Goal: Navigation & Orientation: Find specific page/section

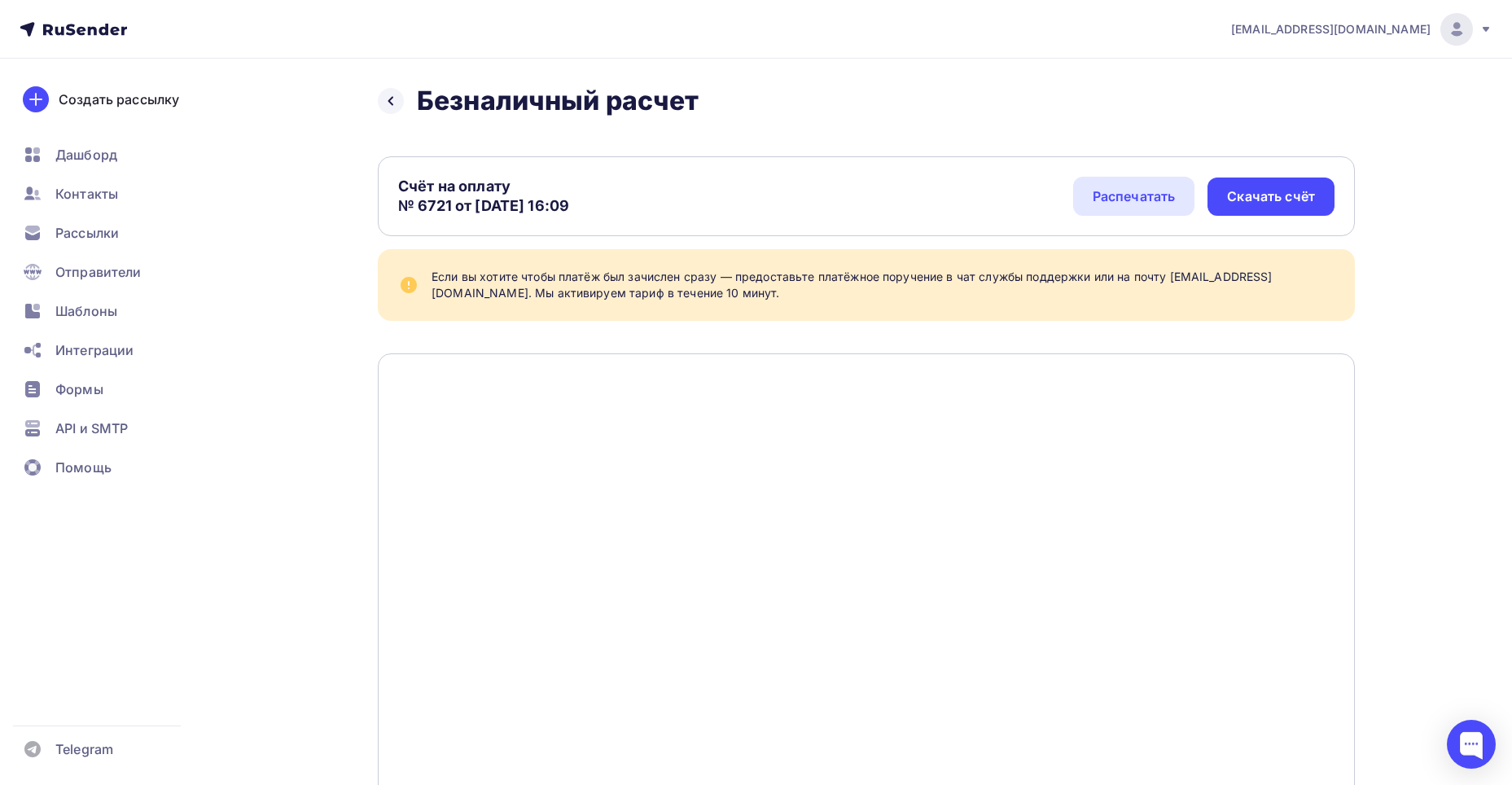
click at [1354, 33] on span "[EMAIL_ADDRESS][DOMAIN_NAME]" at bounding box center [1330, 29] width 199 height 16
click at [1287, 103] on span "[DEMOGRAPHIC_DATA]" at bounding box center [1322, 104] width 149 height 20
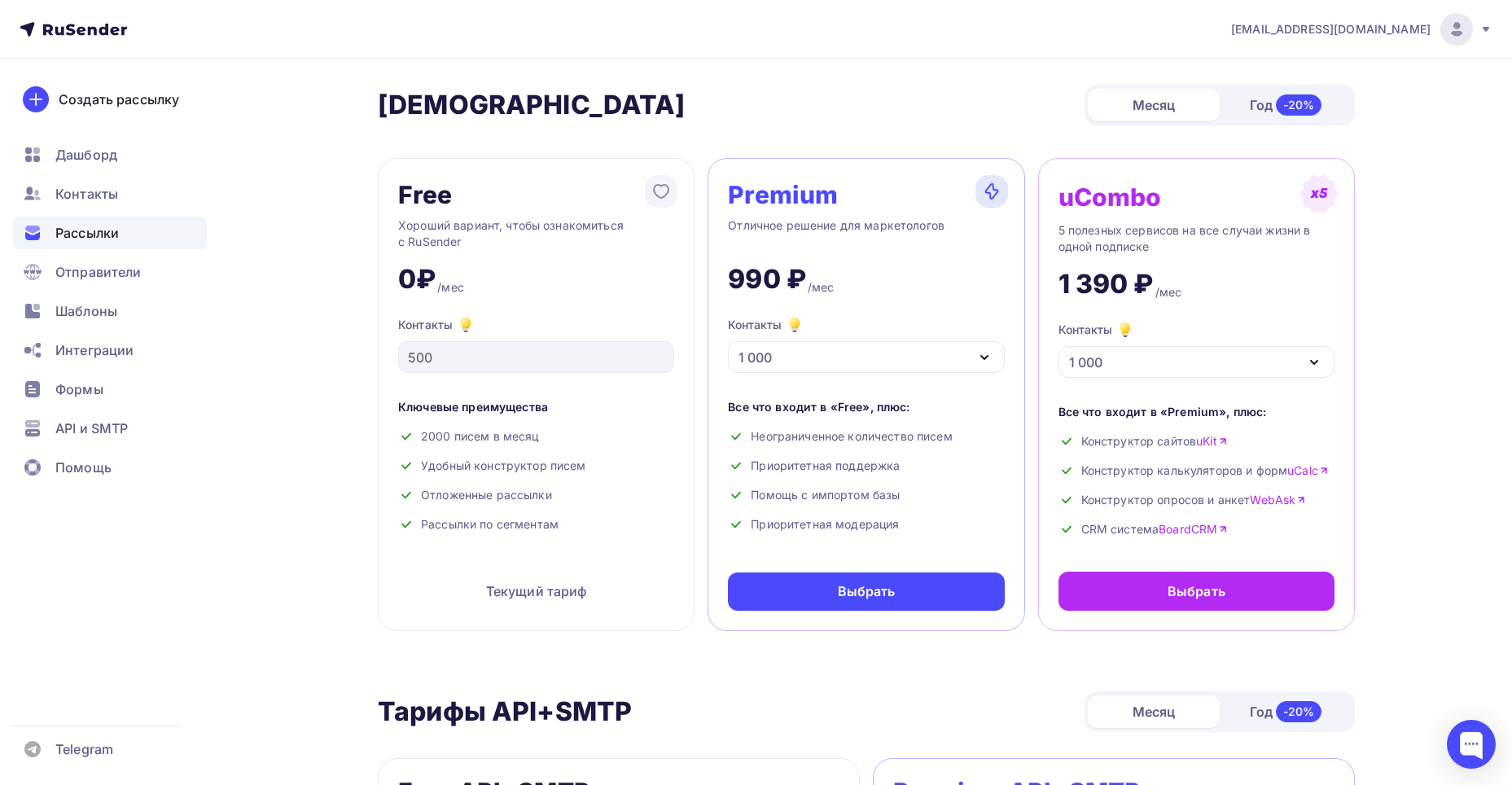
click at [95, 229] on span "Рассылки" at bounding box center [86, 233] width 63 height 20
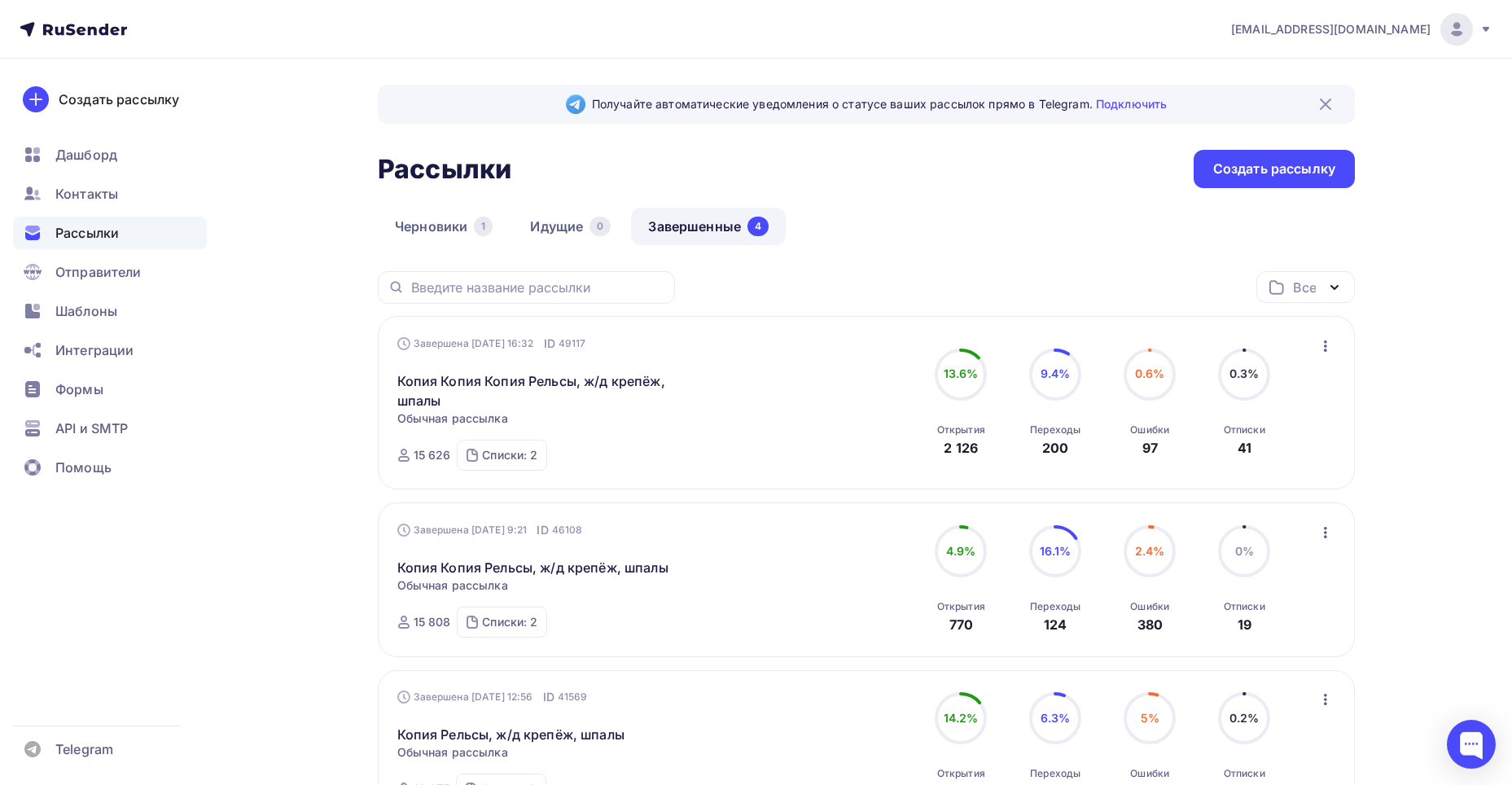
click at [74, 24] on icon at bounding box center [70, 29] width 10 height 12
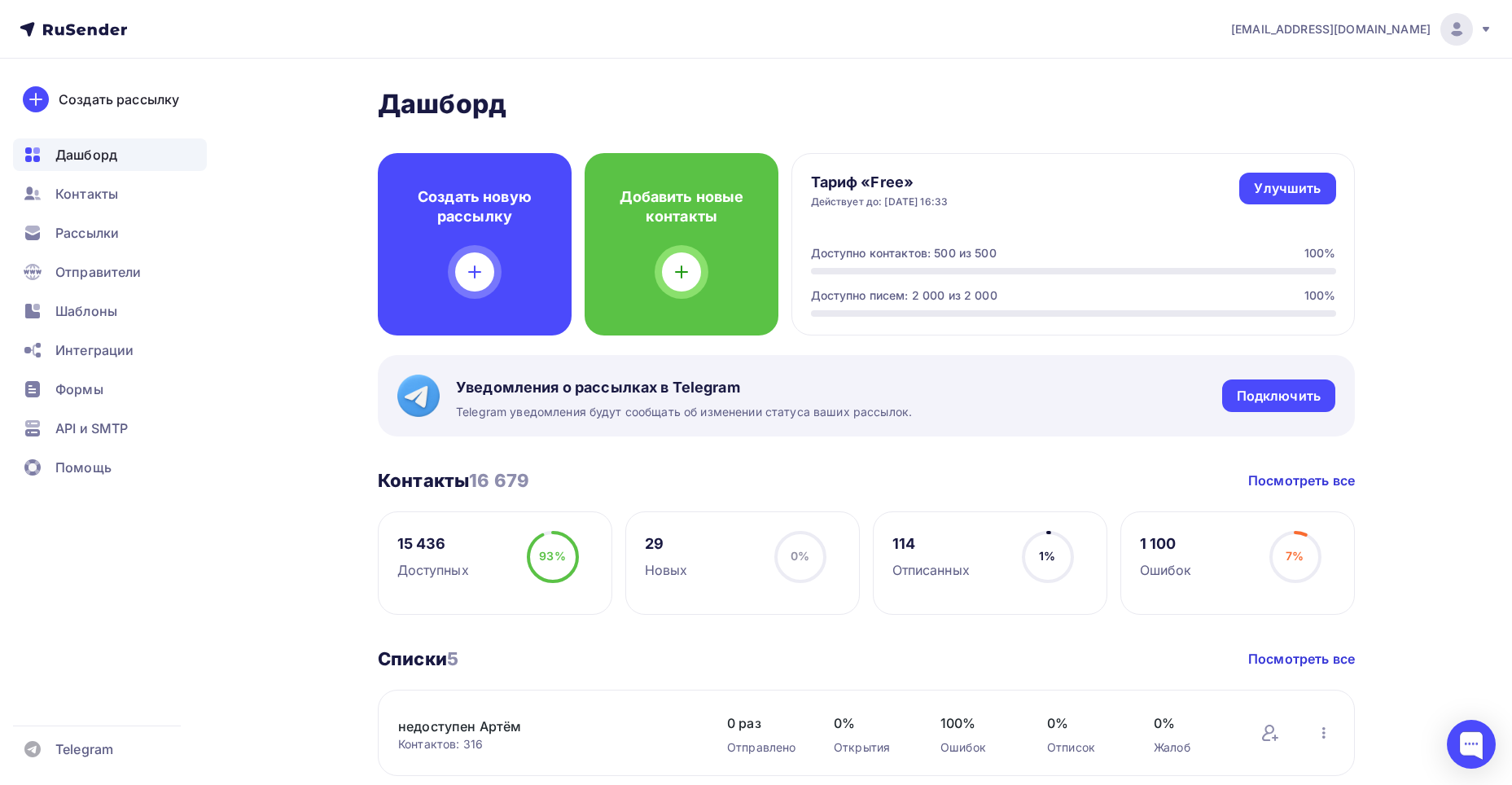
click at [1363, 32] on span "[EMAIL_ADDRESS][DOMAIN_NAME]" at bounding box center [1330, 29] width 199 height 16
click at [1310, 63] on link "Аккаунт" at bounding box center [1346, 71] width 273 height 33
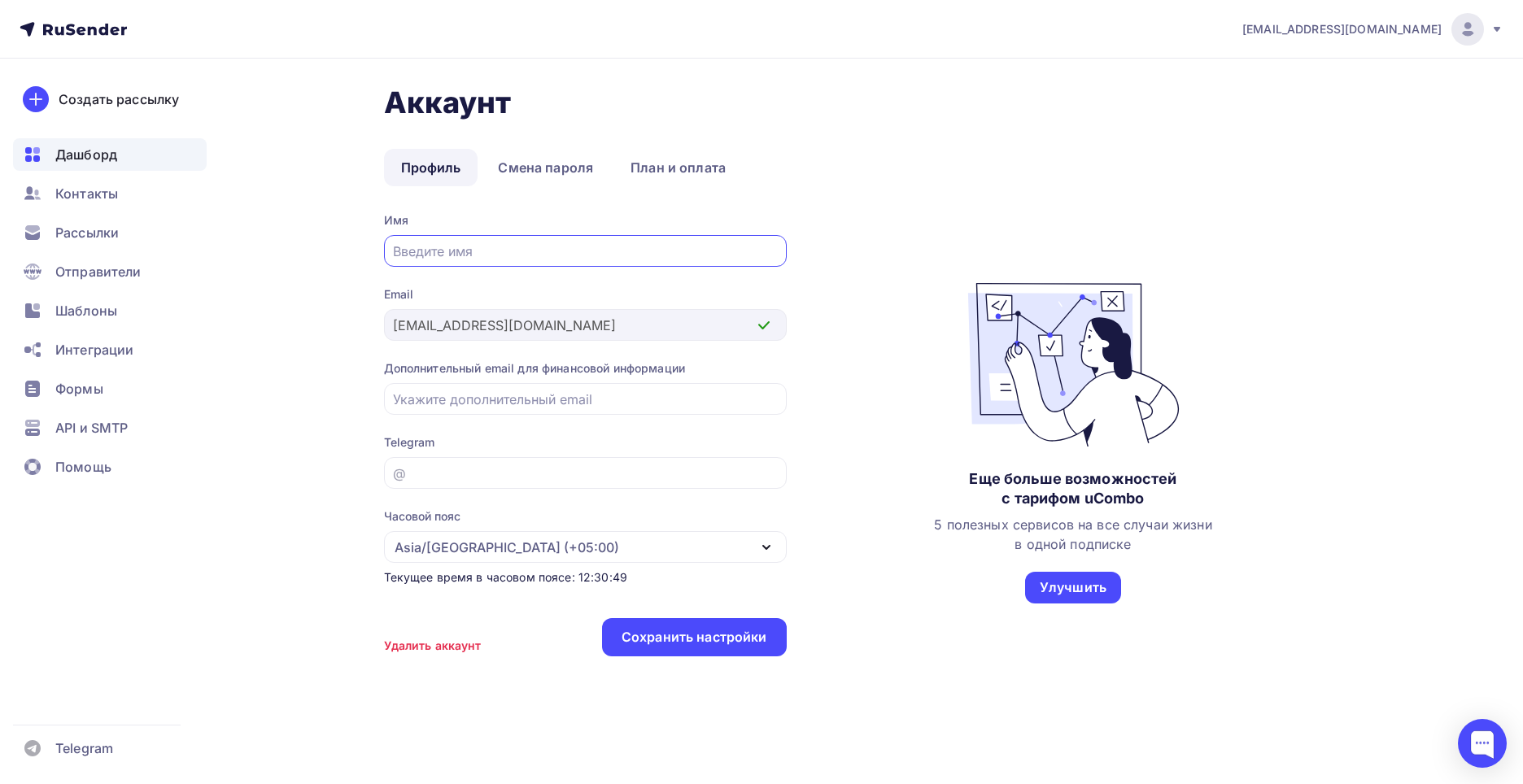
click at [99, 150] on span "Дашборд" at bounding box center [86, 155] width 62 height 20
